Goal: Task Accomplishment & Management: Use online tool/utility

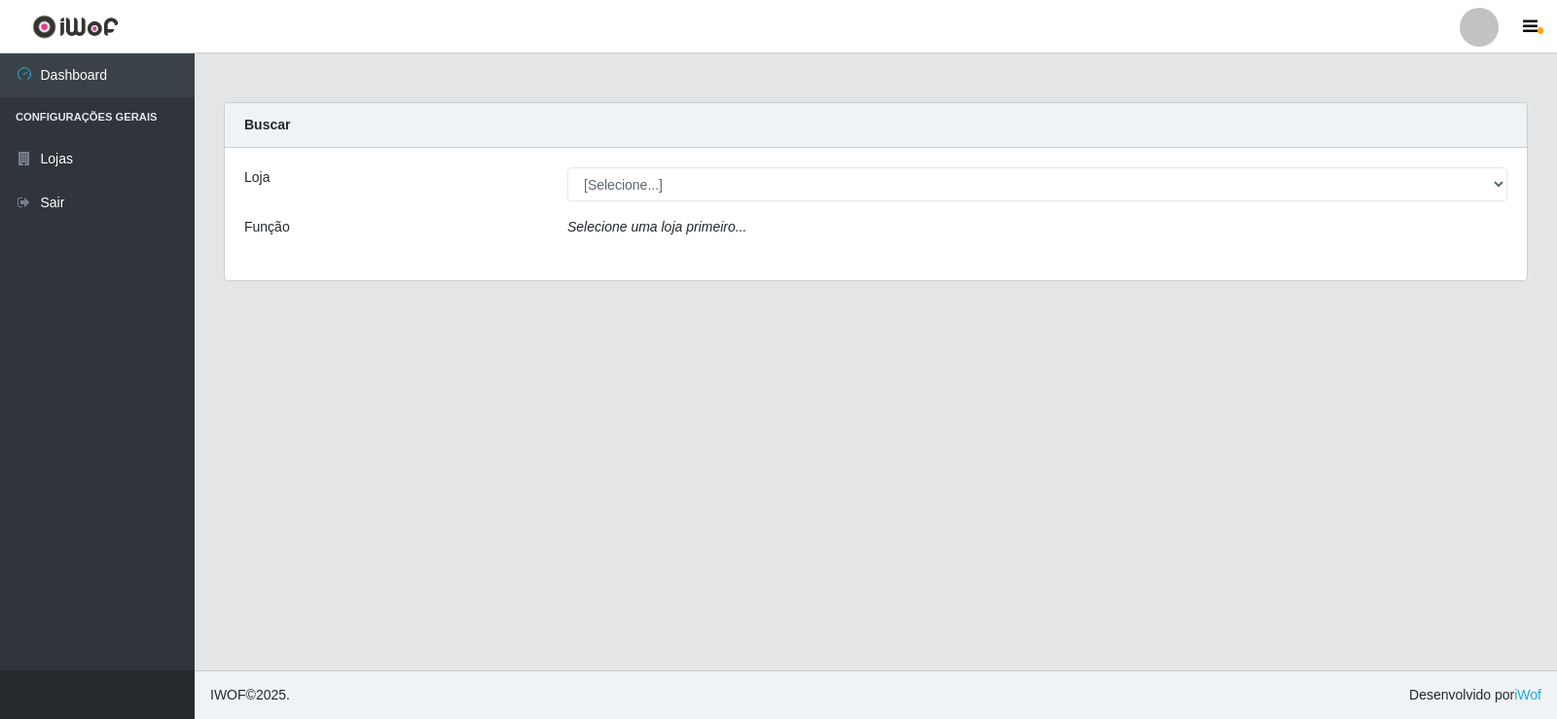
select select "504"
click at [567, 167] on select "[Selecione...] SuperFácil Atacado - [GEOGRAPHIC_DATA]" at bounding box center [1037, 184] width 940 height 34
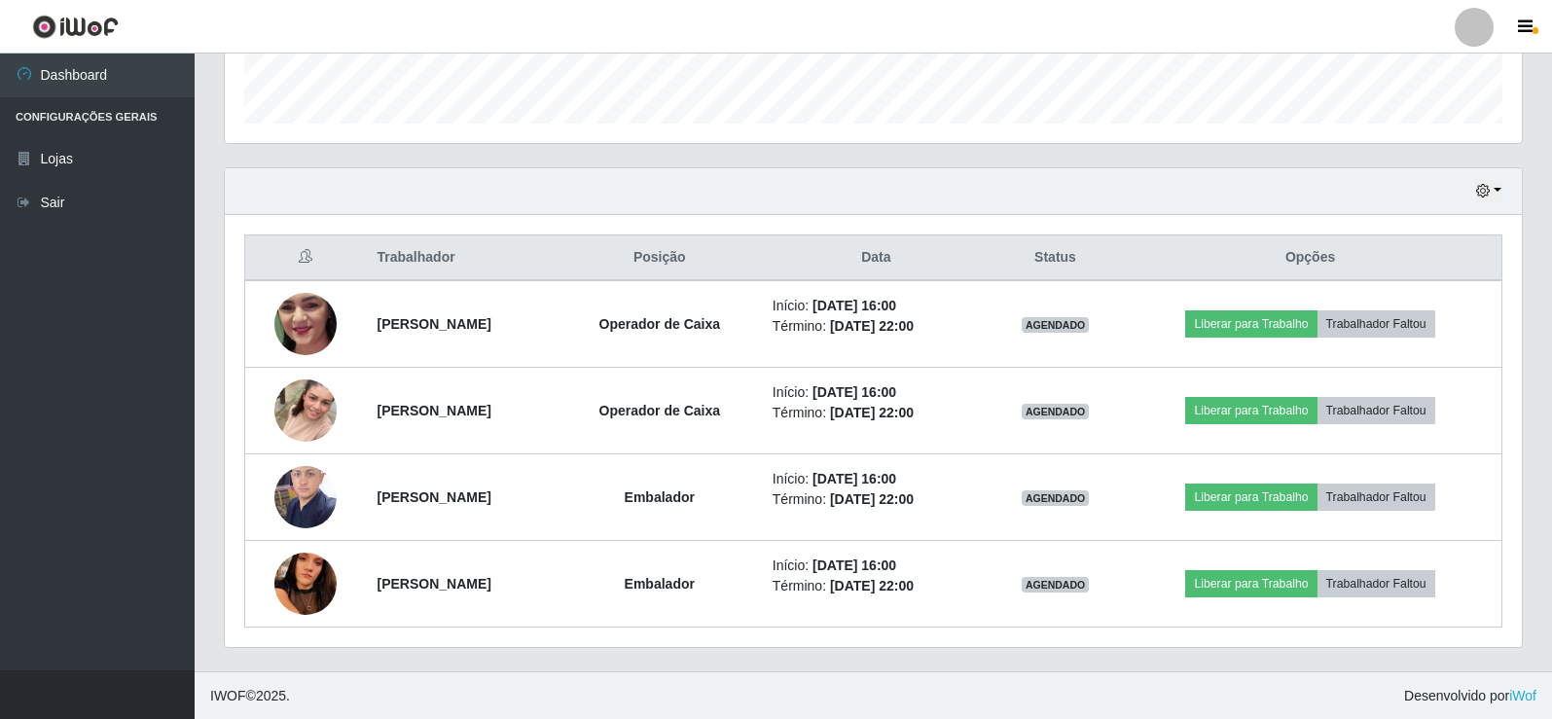
scroll to position [573, 0]
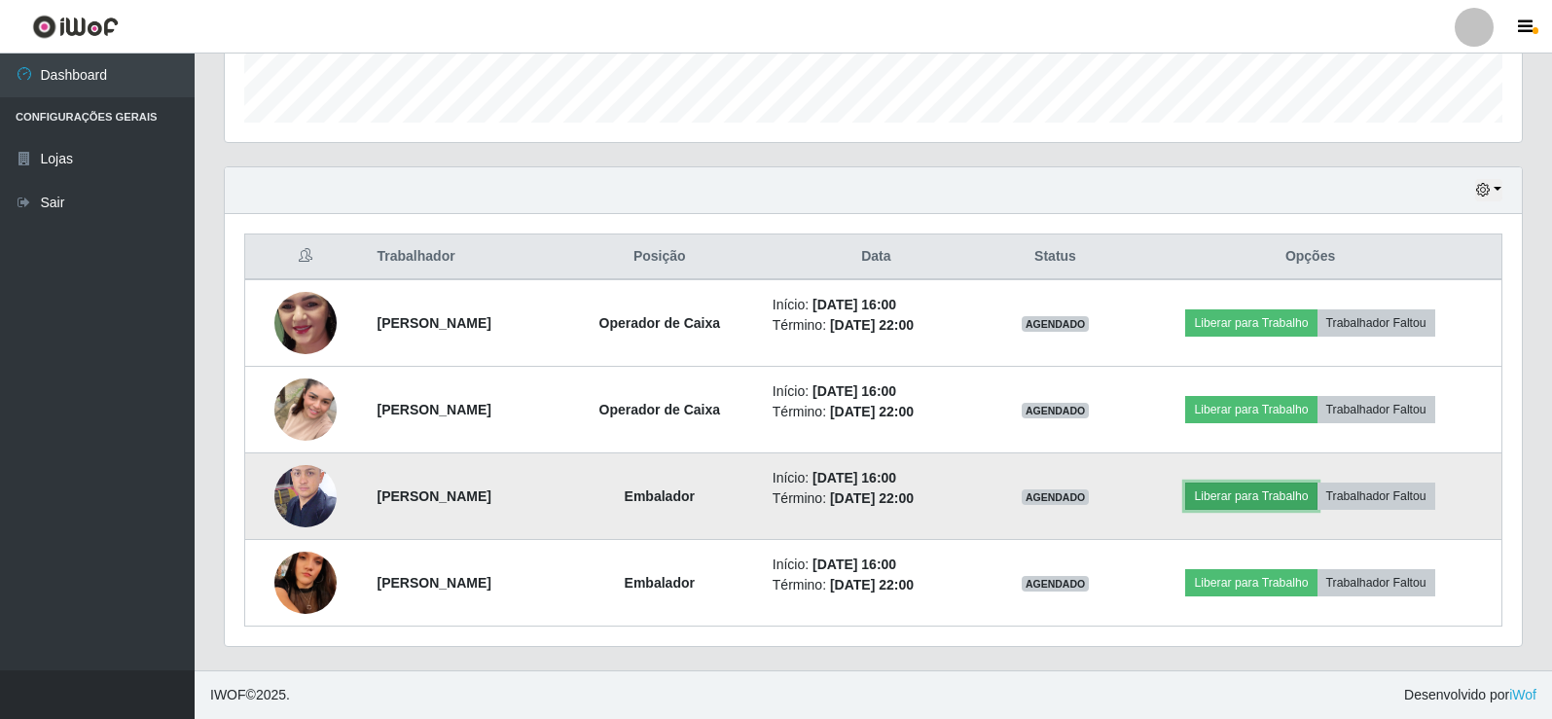
click at [1271, 491] on button "Liberar para Trabalho" at bounding box center [1250, 496] width 131 height 27
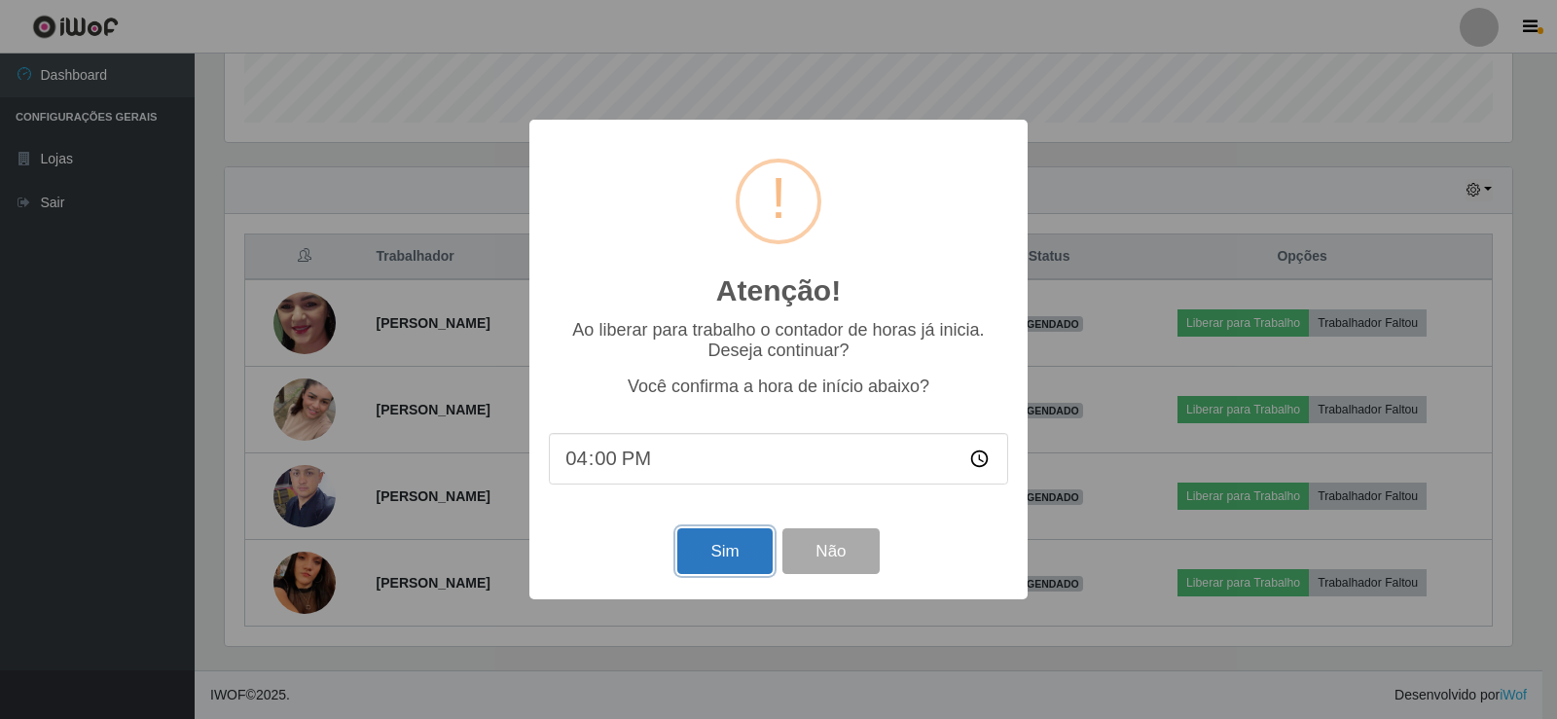
click at [707, 553] on button "Sim" at bounding box center [724, 551] width 94 height 46
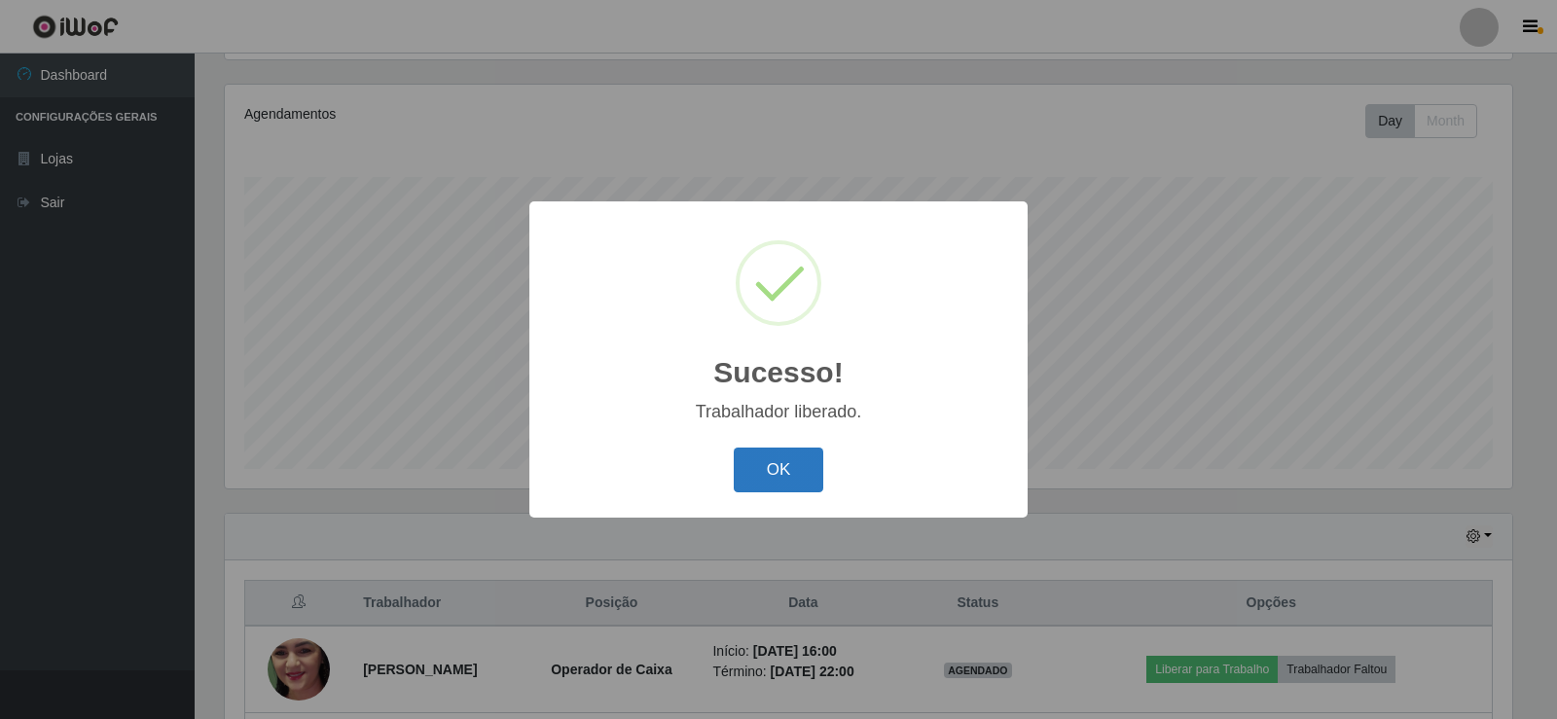
click at [785, 468] on button "OK" at bounding box center [779, 471] width 90 height 46
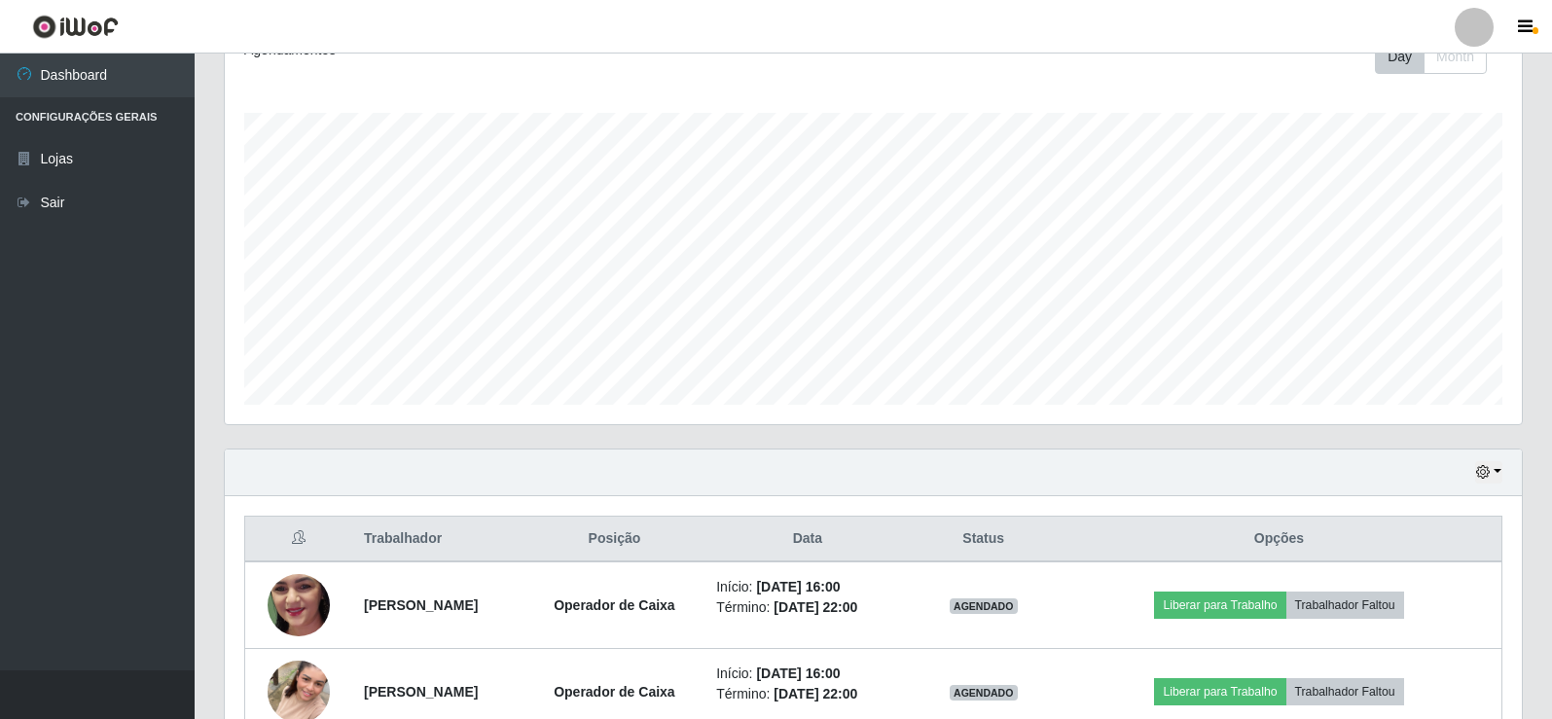
scroll to position [519, 0]
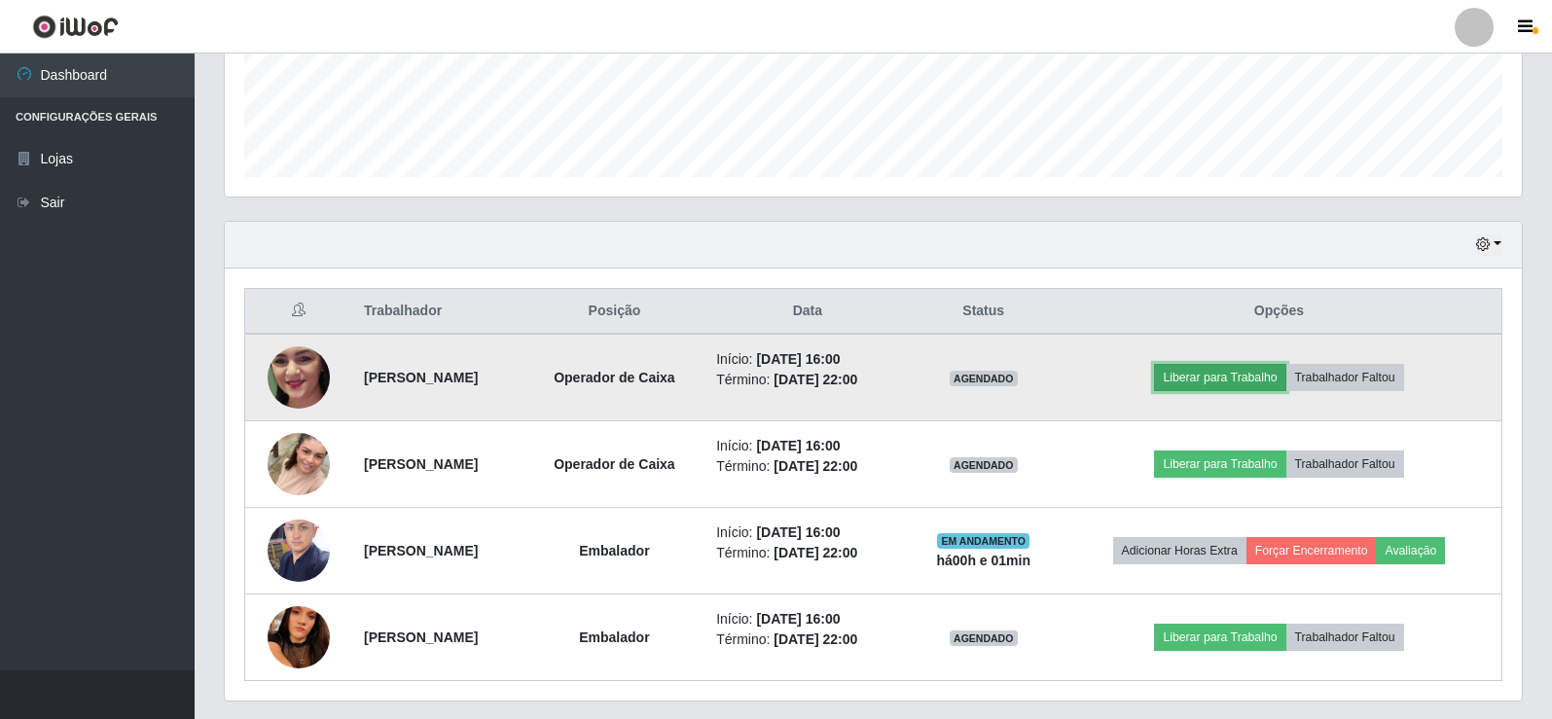
click at [1266, 371] on button "Liberar para Trabalho" at bounding box center [1219, 377] width 131 height 27
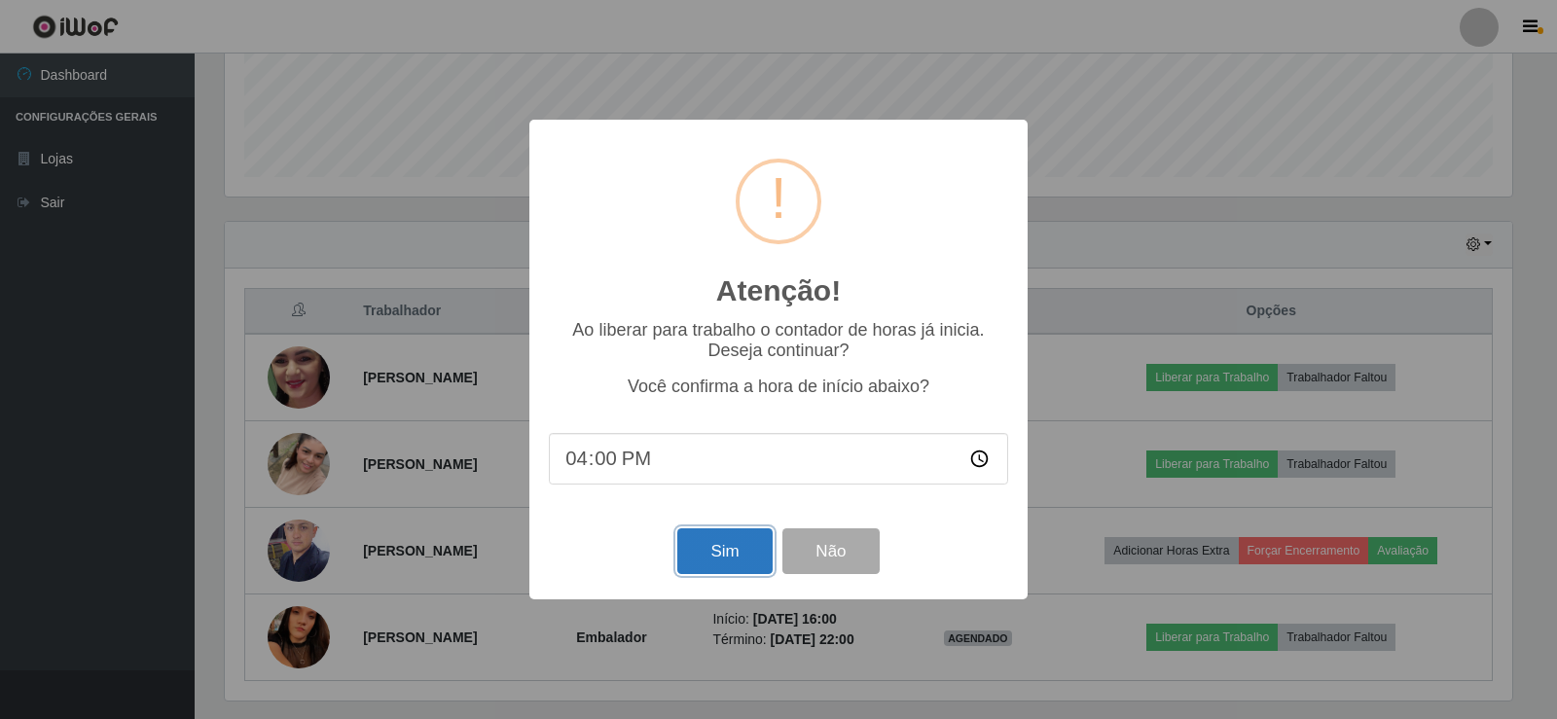
click at [740, 554] on button "Sim" at bounding box center [724, 551] width 94 height 46
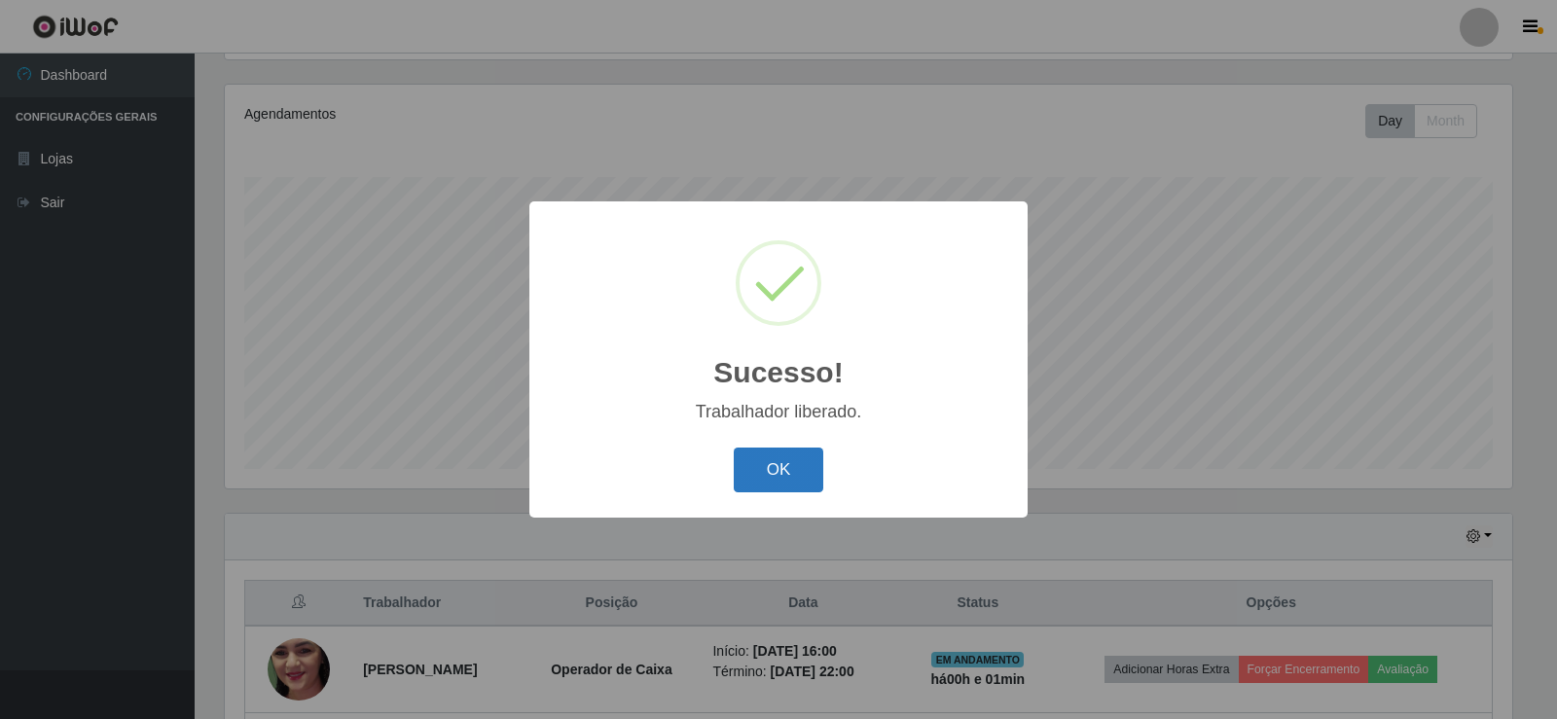
click at [790, 464] on button "OK" at bounding box center [779, 471] width 90 height 46
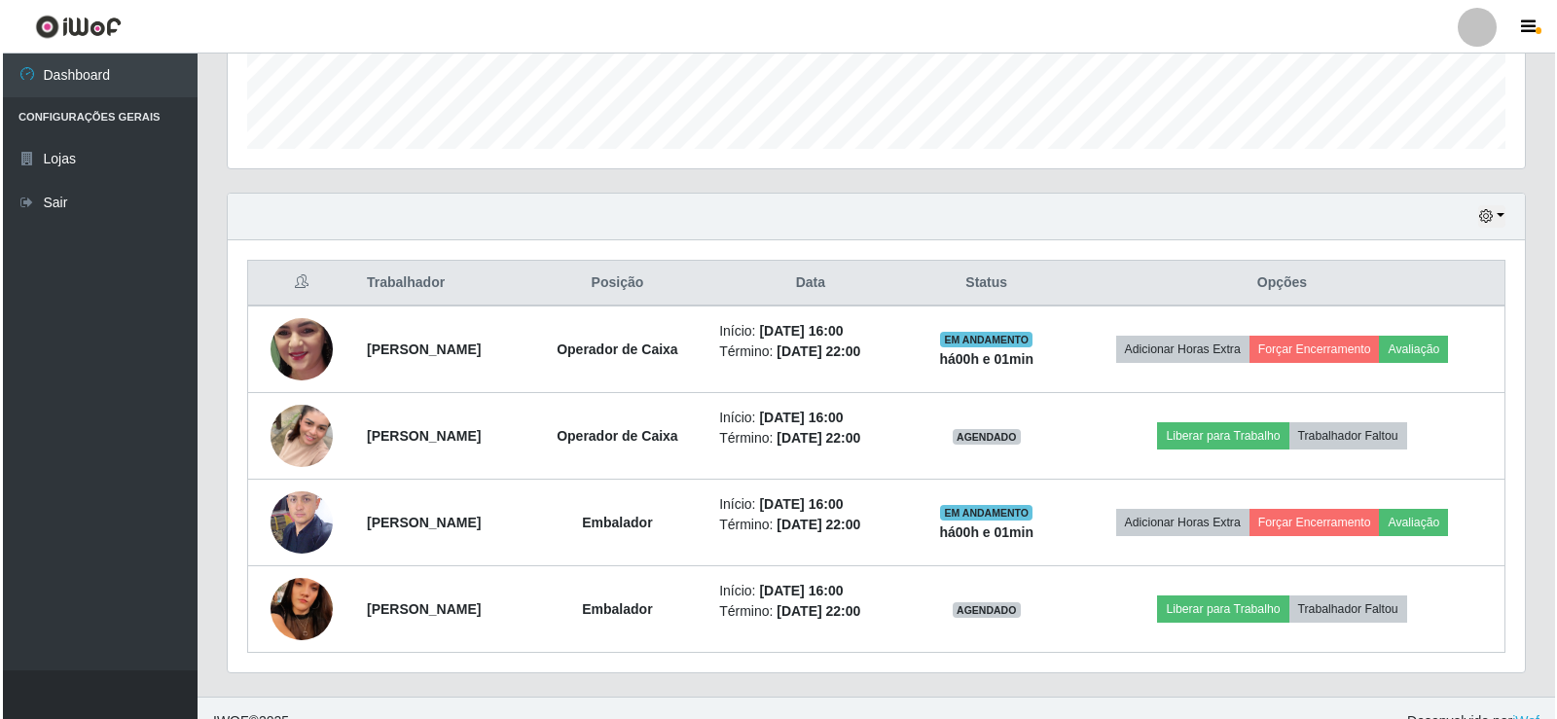
scroll to position [573, 0]
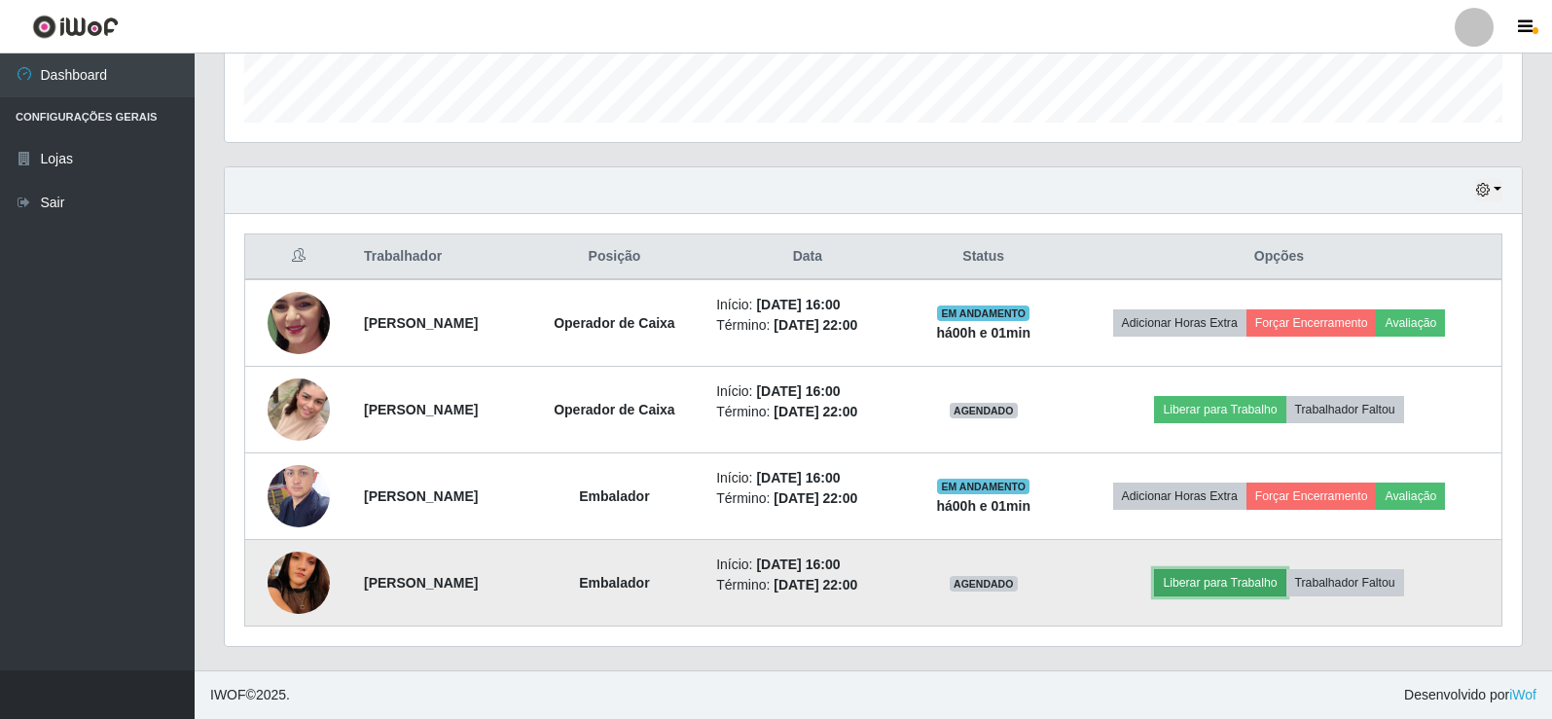
click at [1226, 579] on button "Liberar para Trabalho" at bounding box center [1219, 582] width 131 height 27
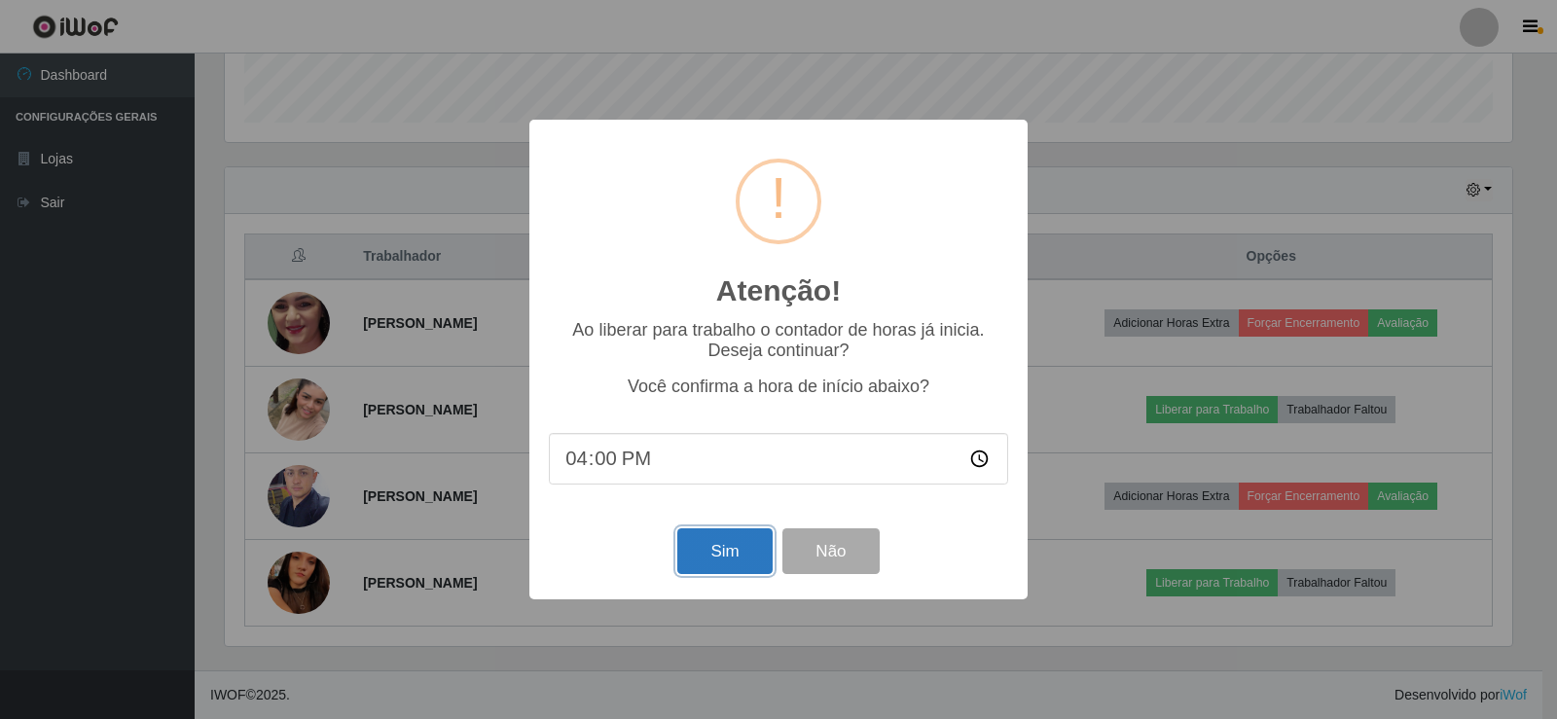
click at [720, 569] on button "Sim" at bounding box center [724, 551] width 94 height 46
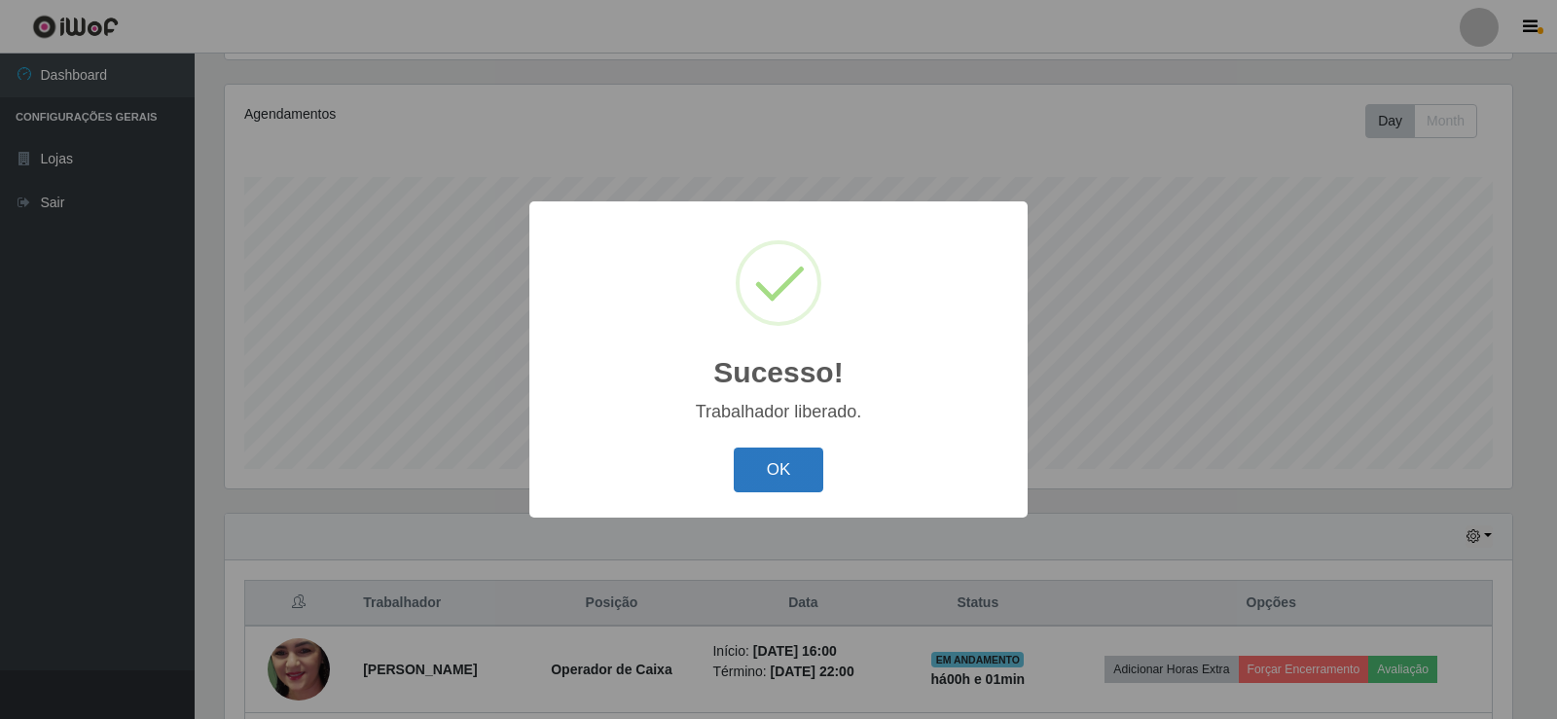
click at [808, 465] on button "OK" at bounding box center [779, 471] width 90 height 46
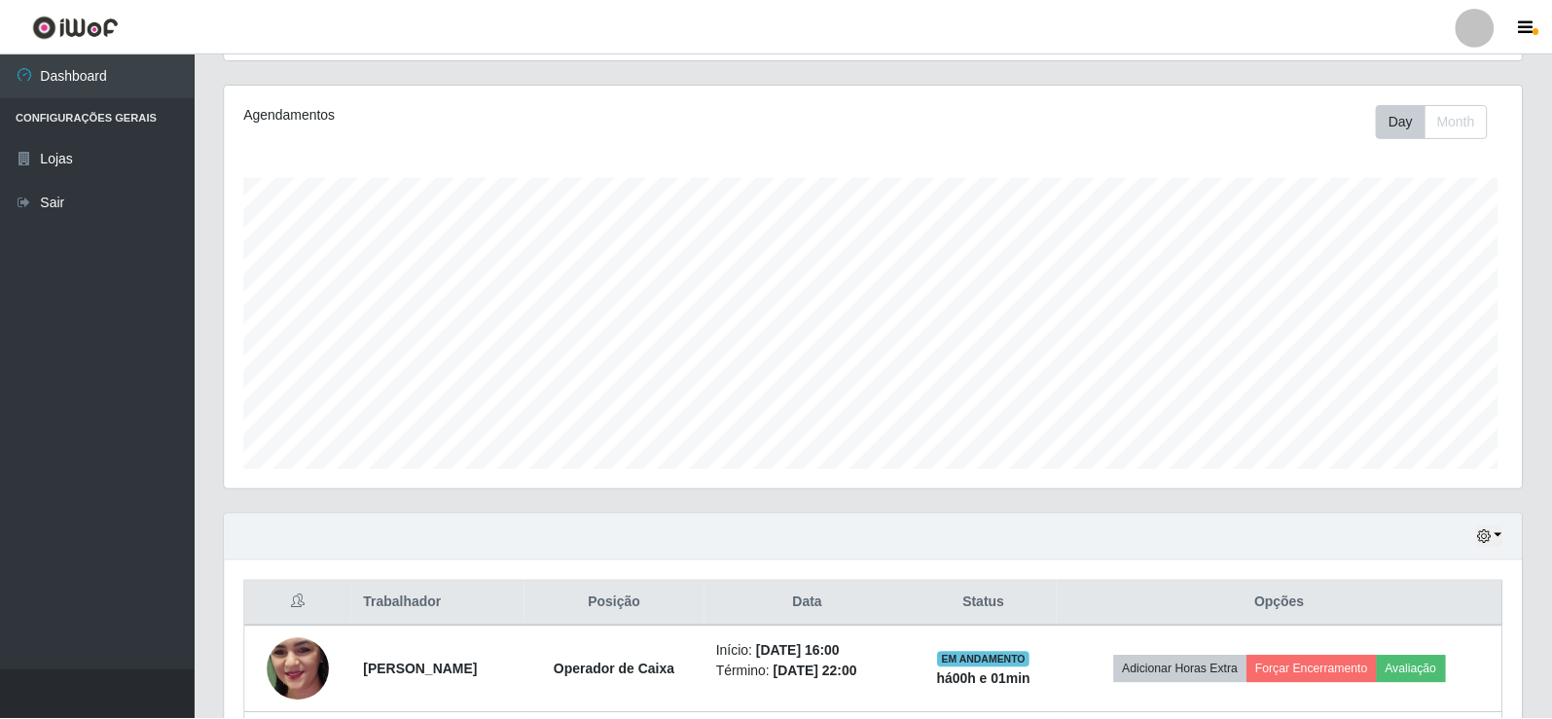
scroll to position [0, 0]
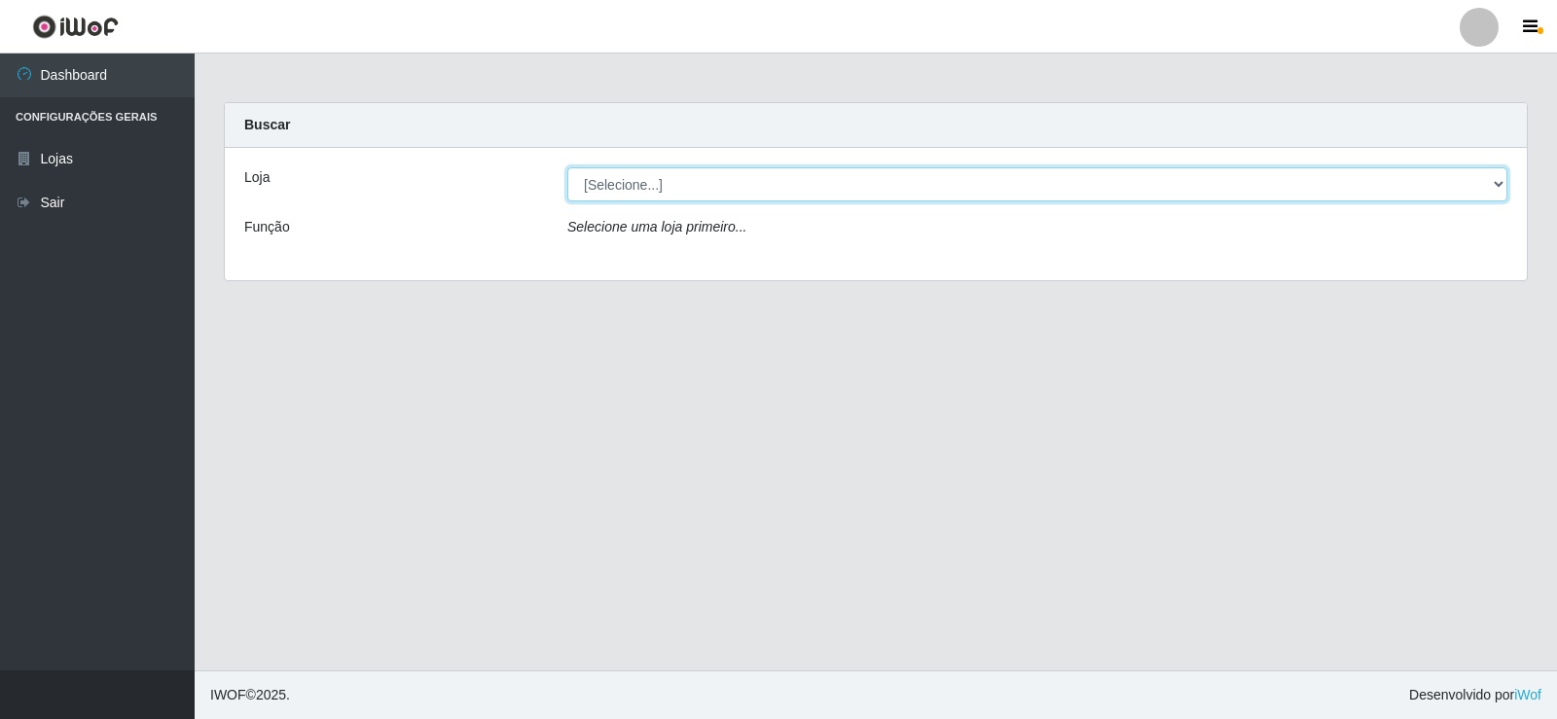
click at [644, 188] on select "[Selecione...] SuperFácil Atacado - [GEOGRAPHIC_DATA]" at bounding box center [1037, 184] width 940 height 34
select select "504"
click at [567, 167] on select "[Selecione...] SuperFácil Atacado - [GEOGRAPHIC_DATA]" at bounding box center [1037, 184] width 940 height 34
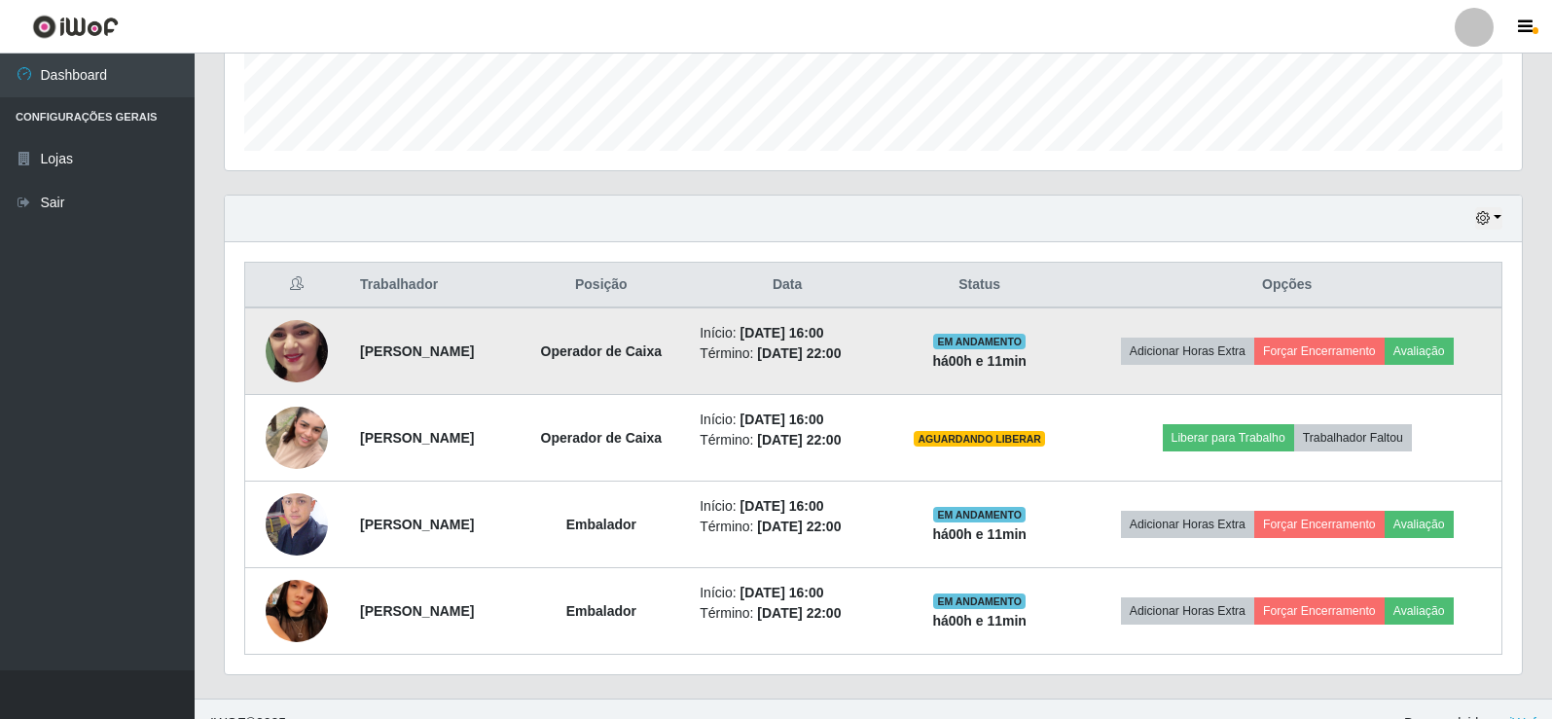
scroll to position [573, 0]
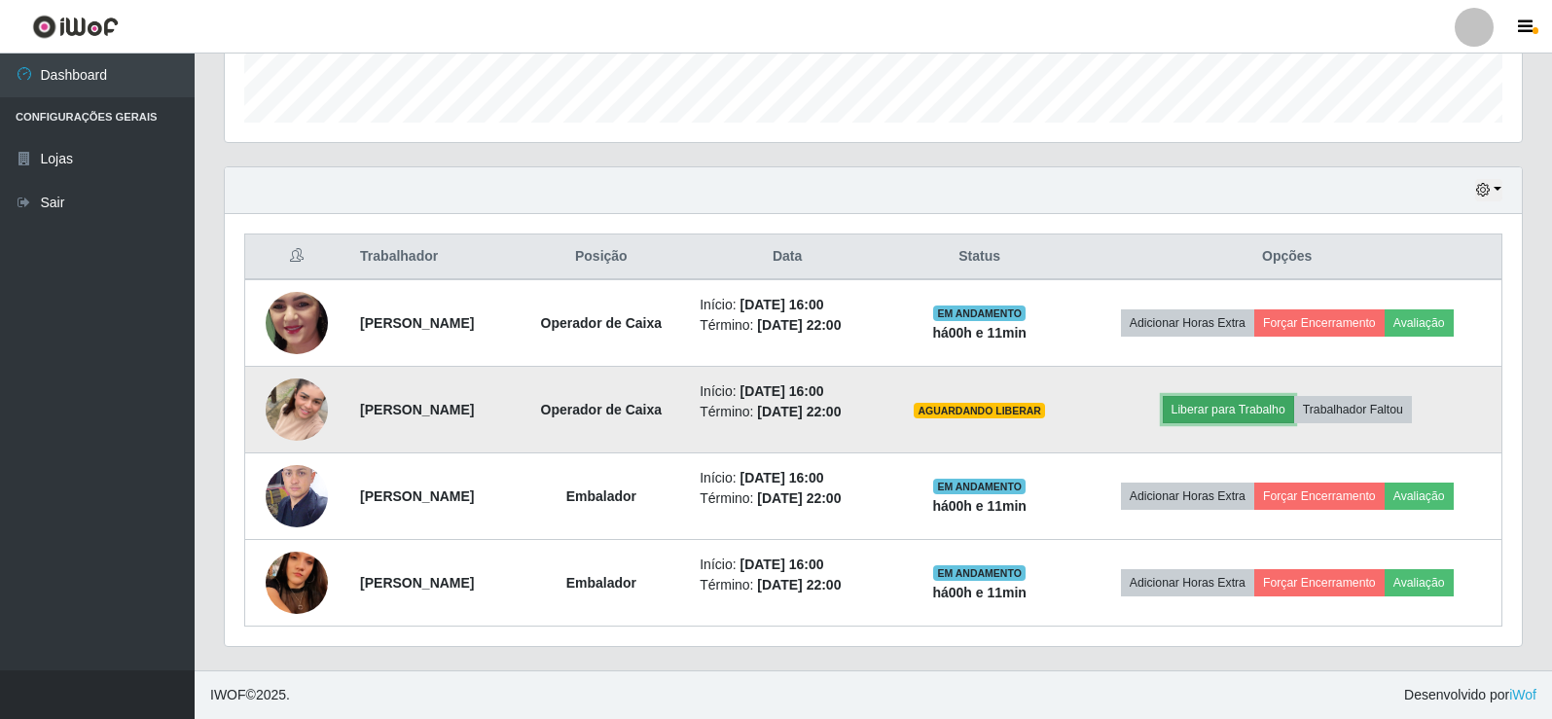
click at [1211, 407] on button "Liberar para Trabalho" at bounding box center [1228, 409] width 131 height 27
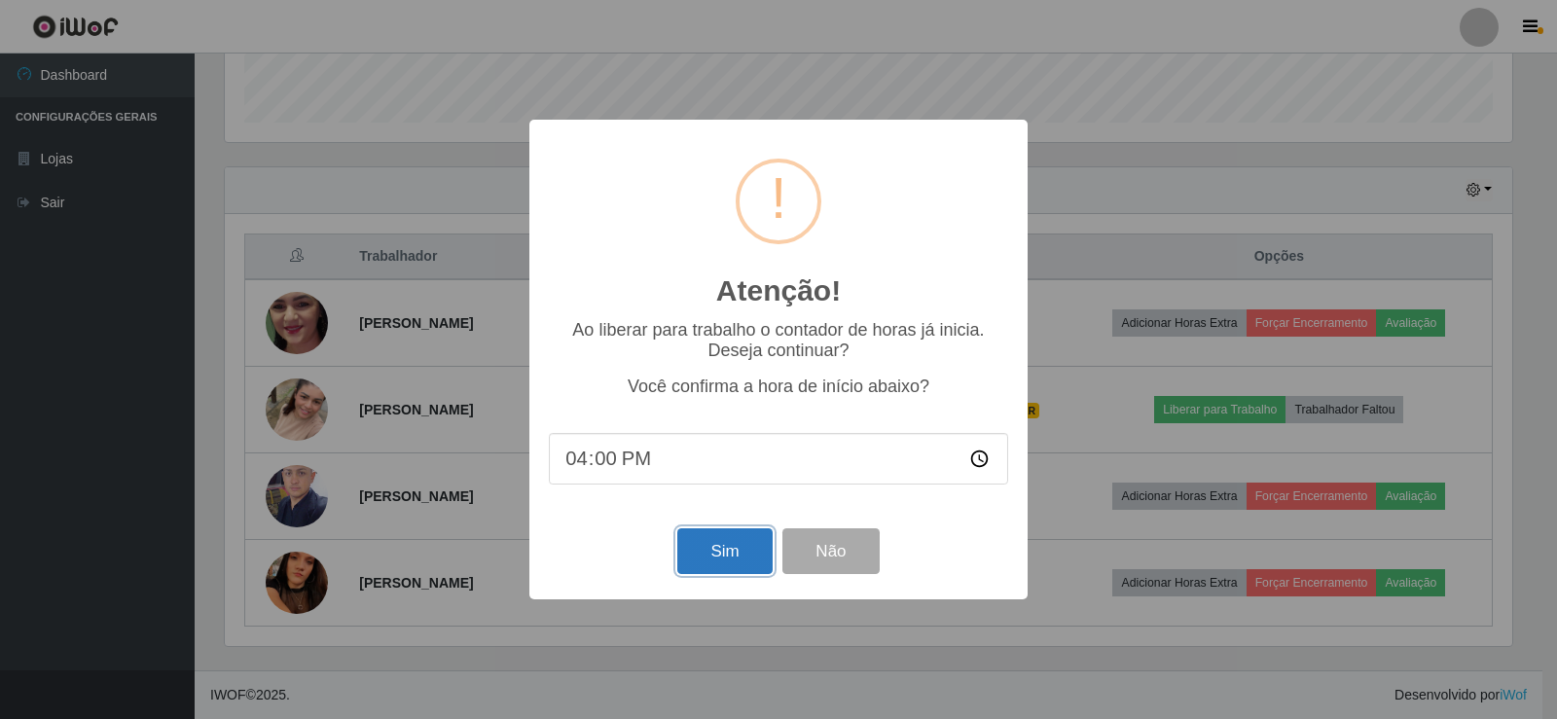
click at [719, 550] on button "Sim" at bounding box center [724, 551] width 94 height 46
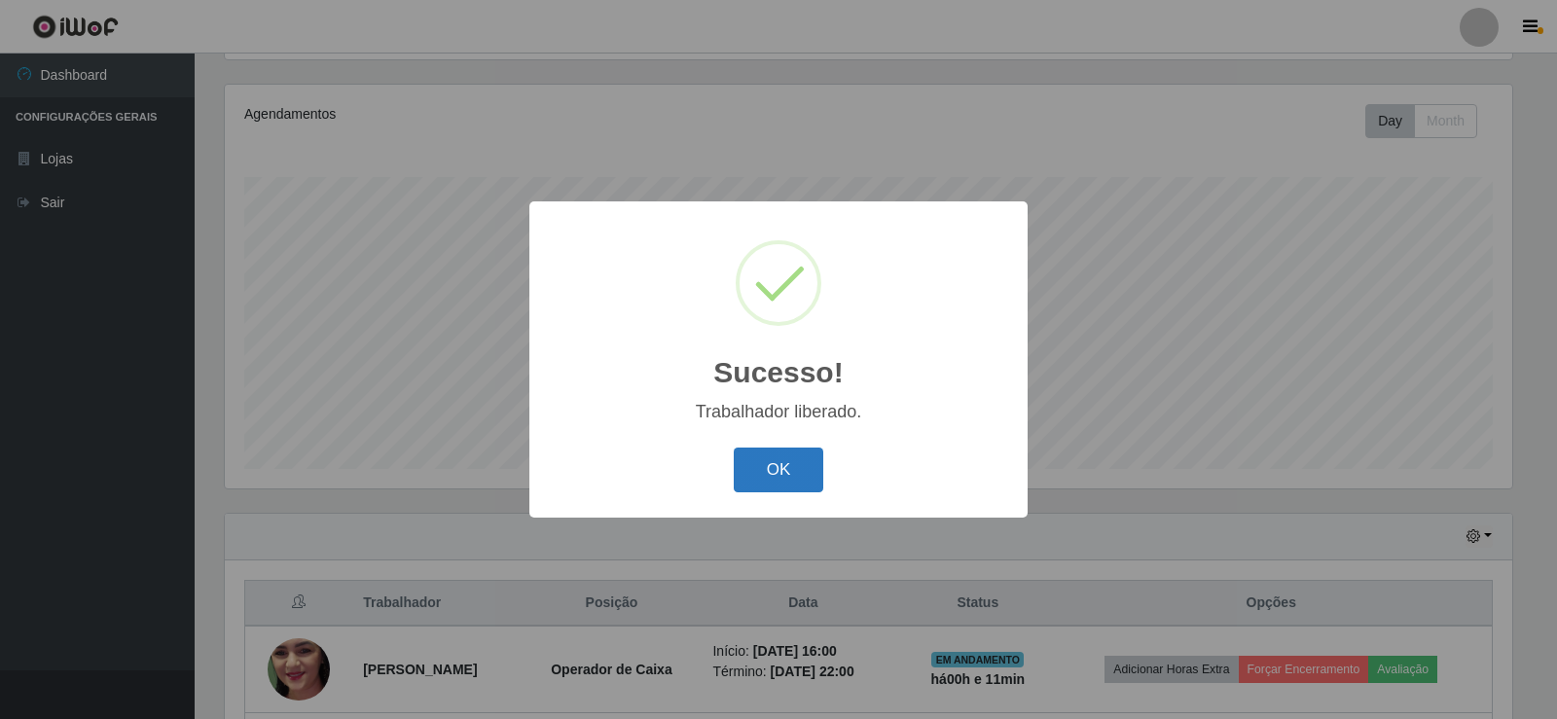
click at [792, 467] on button "OK" at bounding box center [779, 471] width 90 height 46
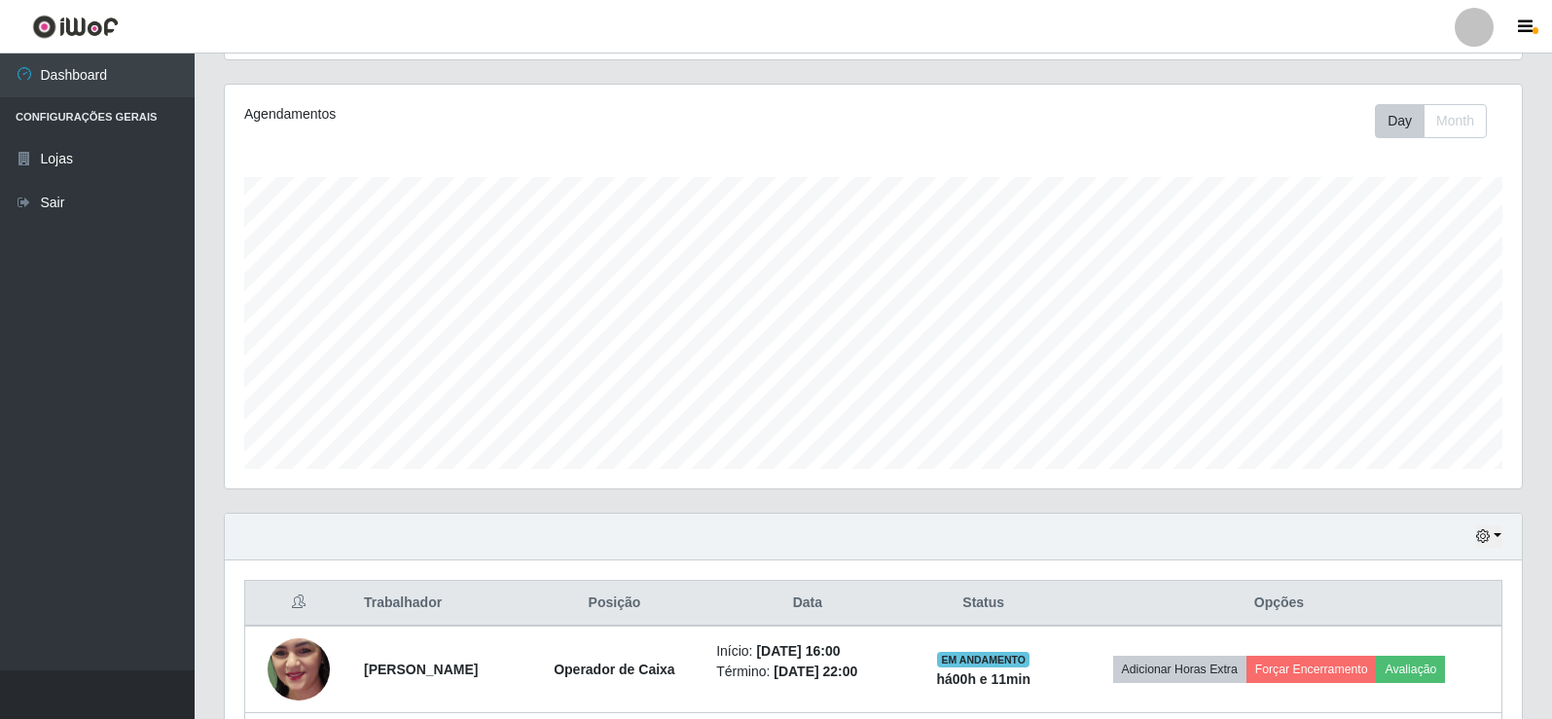
scroll to position [404, 1297]
